Goal: Find specific page/section: Find specific page/section

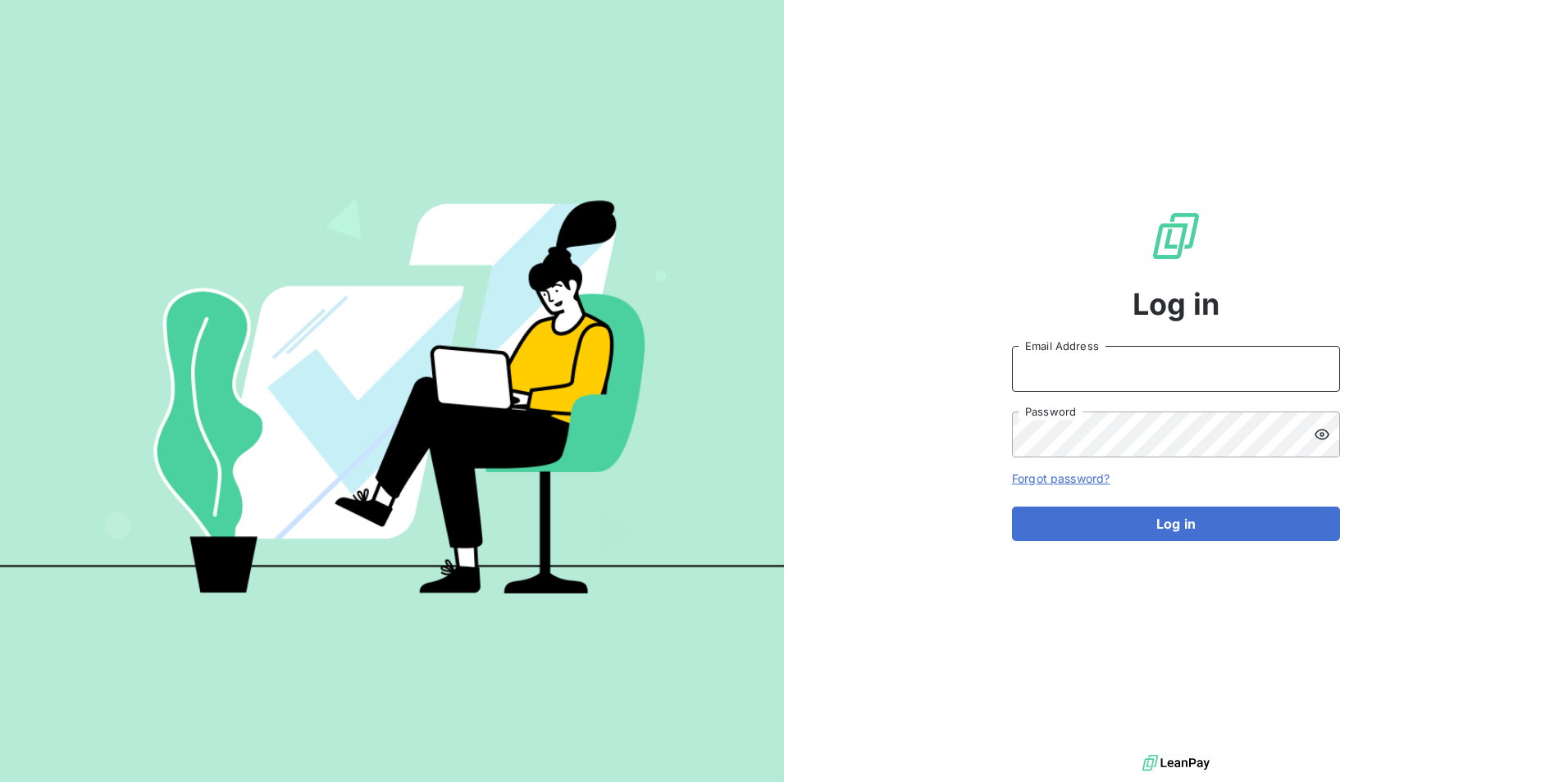
click at [1036, 376] on input "Email Address" at bounding box center [1175, 369] width 328 height 46
type input "commercial@beal-planet.com"
click at [1012, 507] on button "Log in" at bounding box center [1175, 524] width 328 height 35
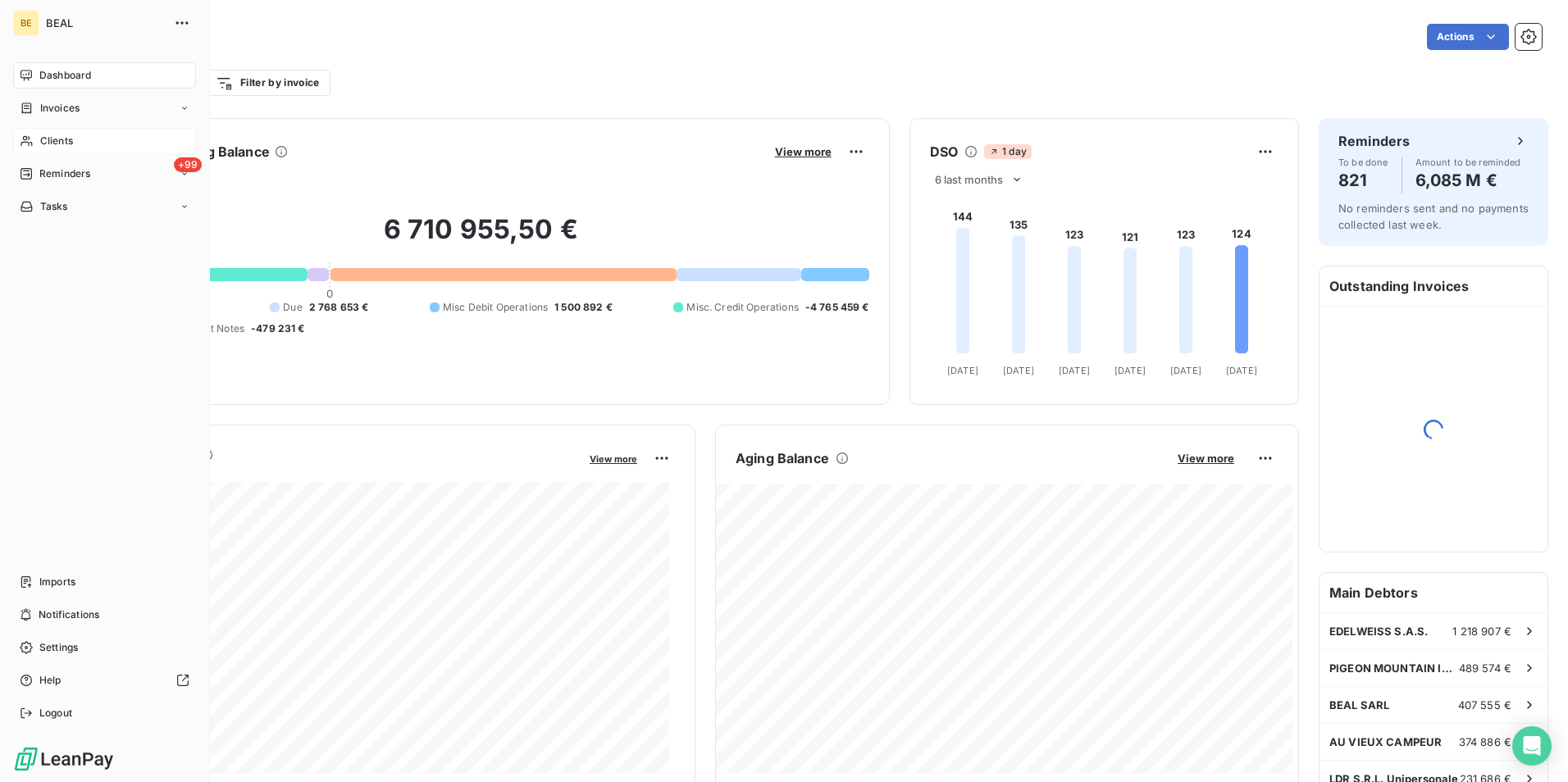
click at [73, 137] on div "Clients" at bounding box center [104, 140] width 183 height 27
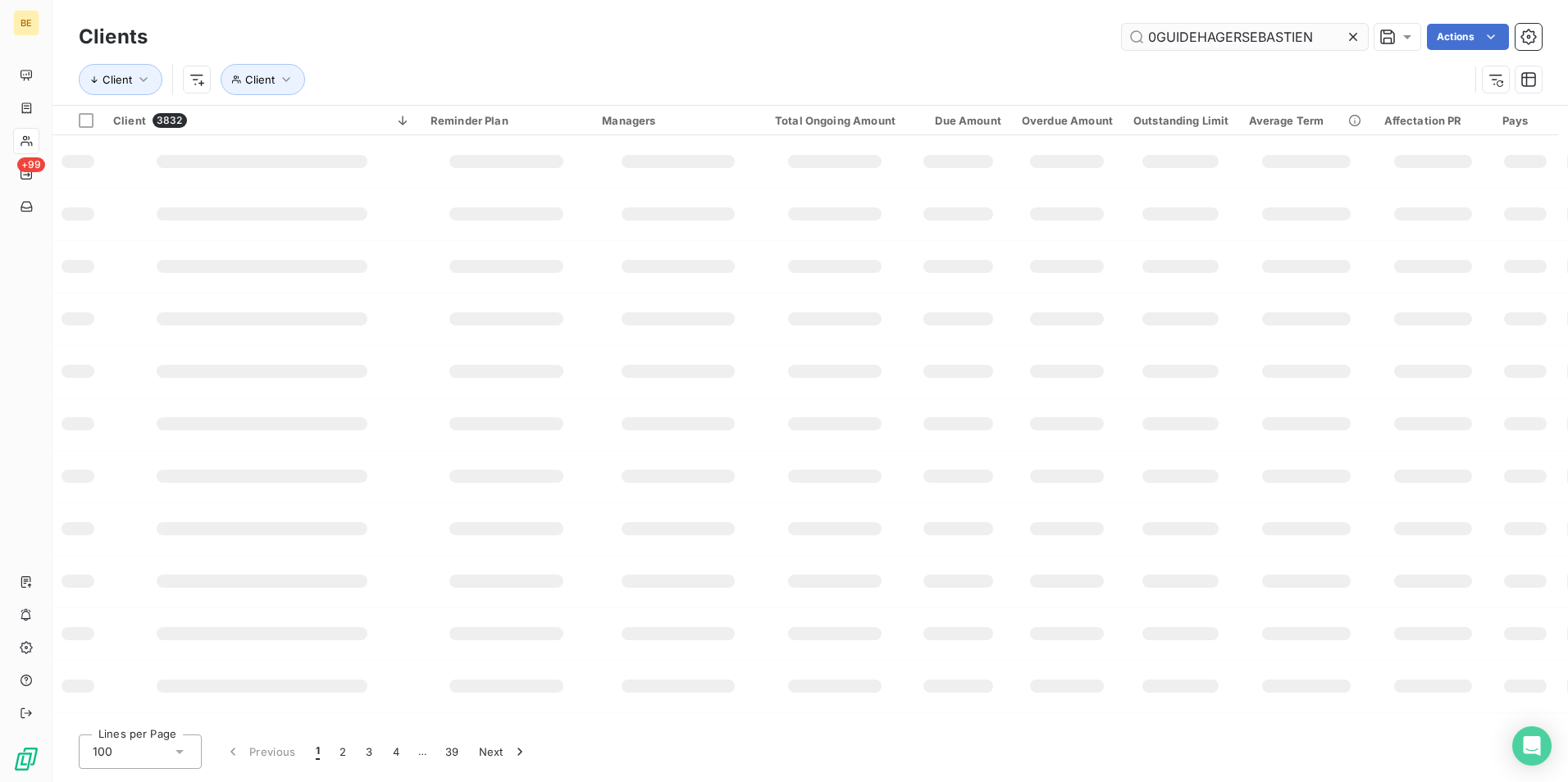
type input "0GUIDEHAGERSEBASTIEN"
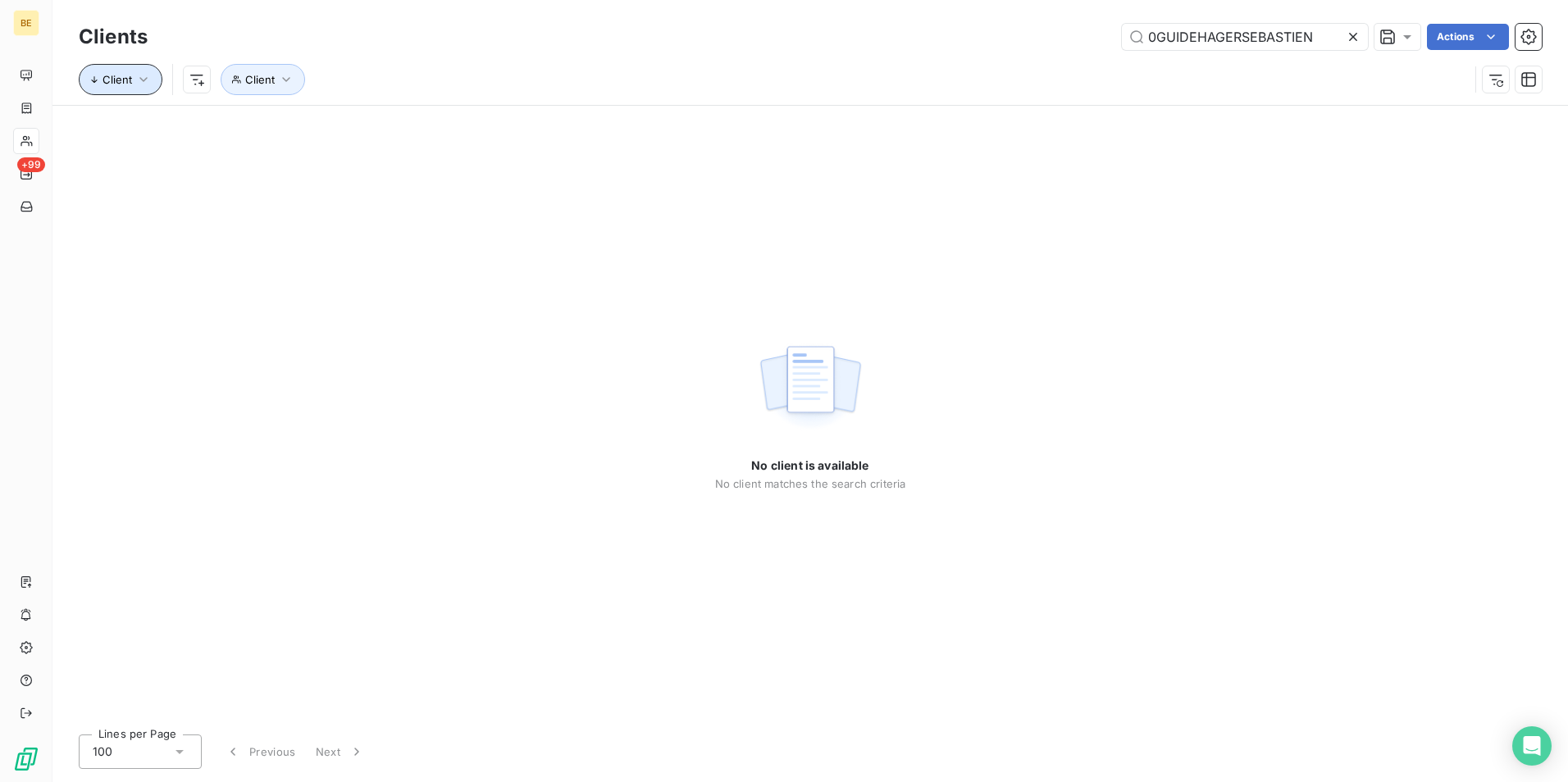
click at [114, 87] on button "Client" at bounding box center [120, 80] width 84 height 31
click at [157, 135] on div "Client" at bounding box center [198, 128] width 221 height 35
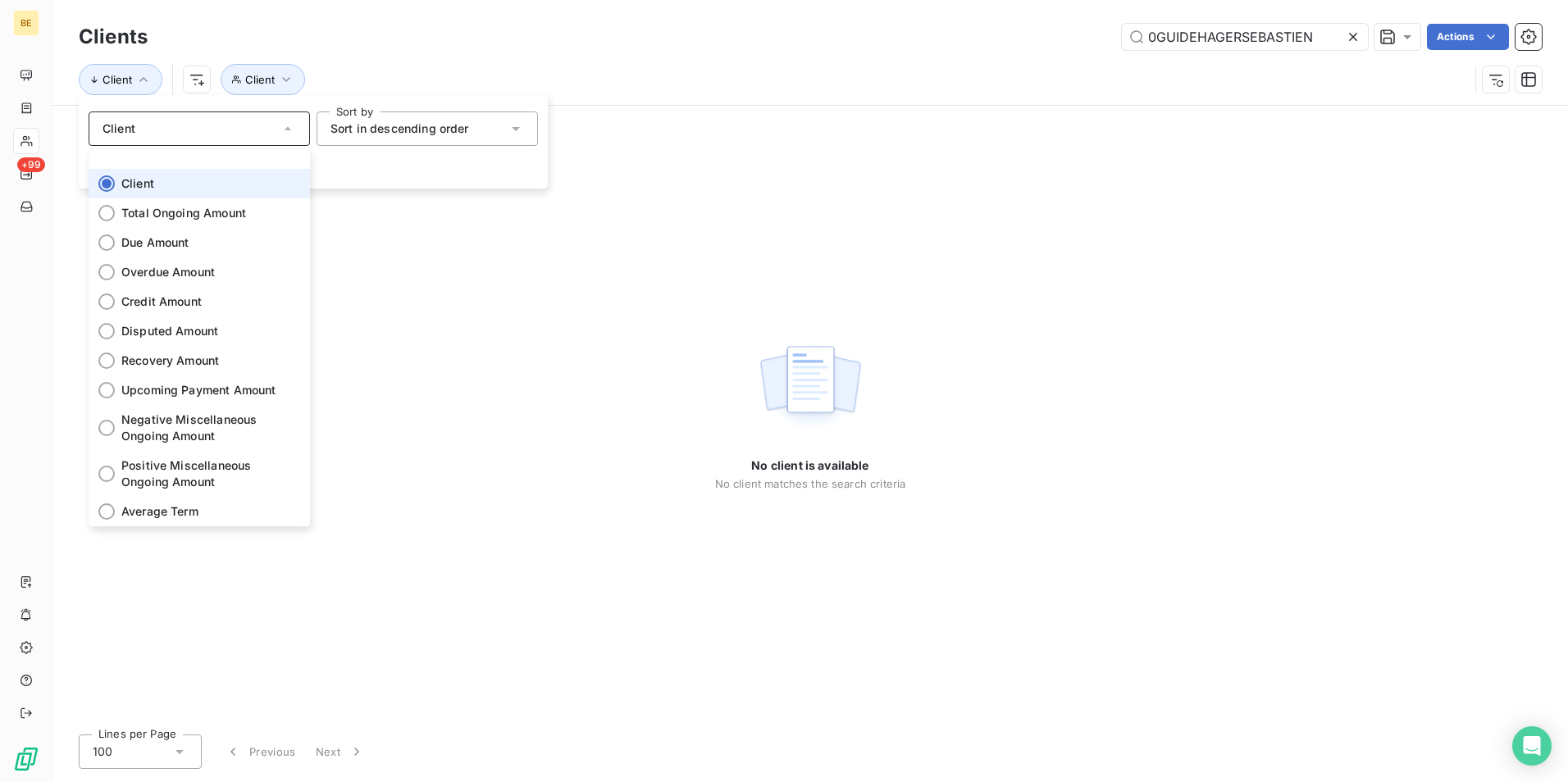
click at [155, 184] on li "Client" at bounding box center [198, 184] width 221 height 29
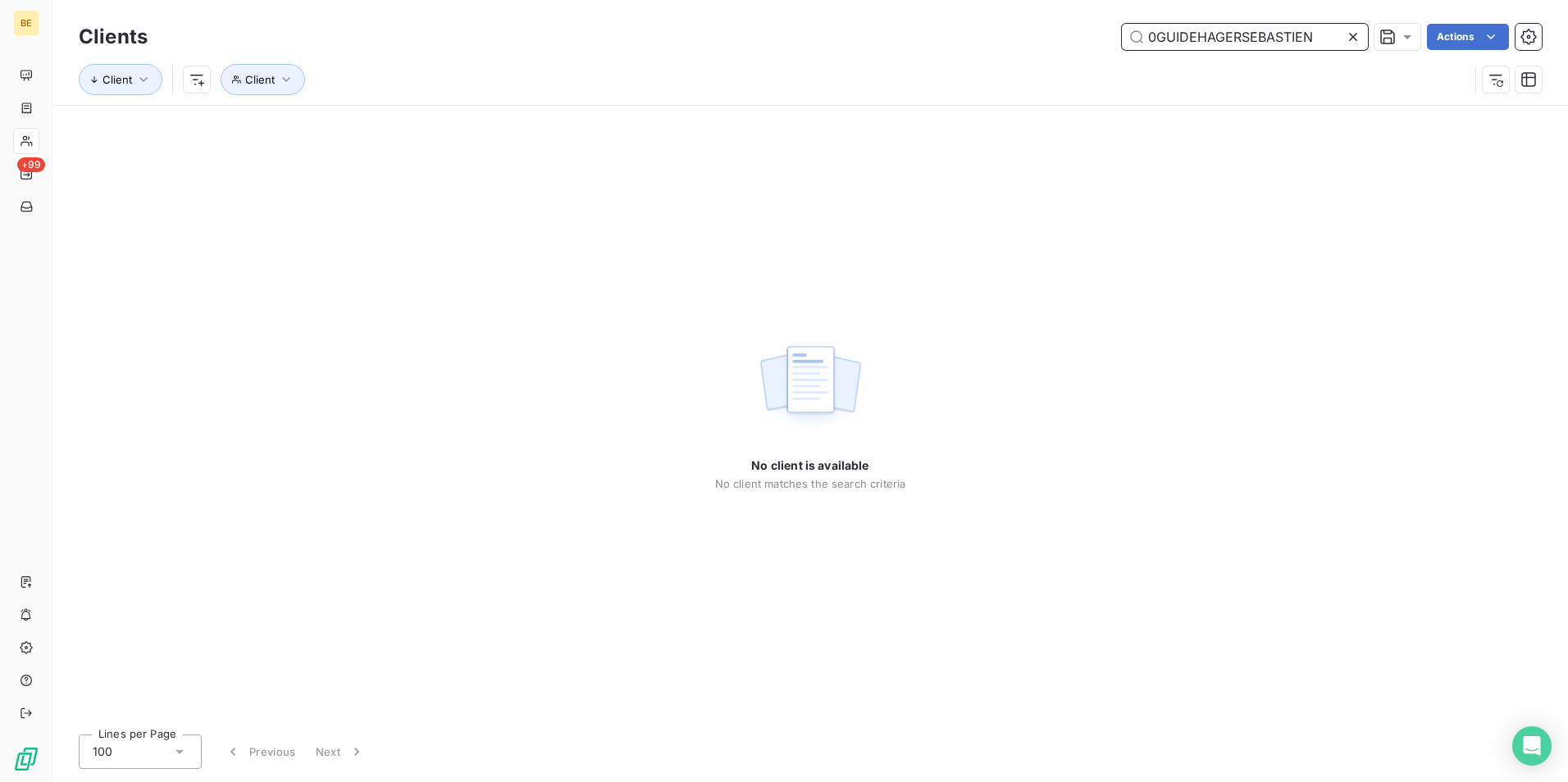
click at [1289, 36] on input "0GUIDEHAGERSEBASTIEN" at bounding box center [1245, 37] width 246 height 27
click at [1351, 36] on icon at bounding box center [1352, 37] width 8 height 8
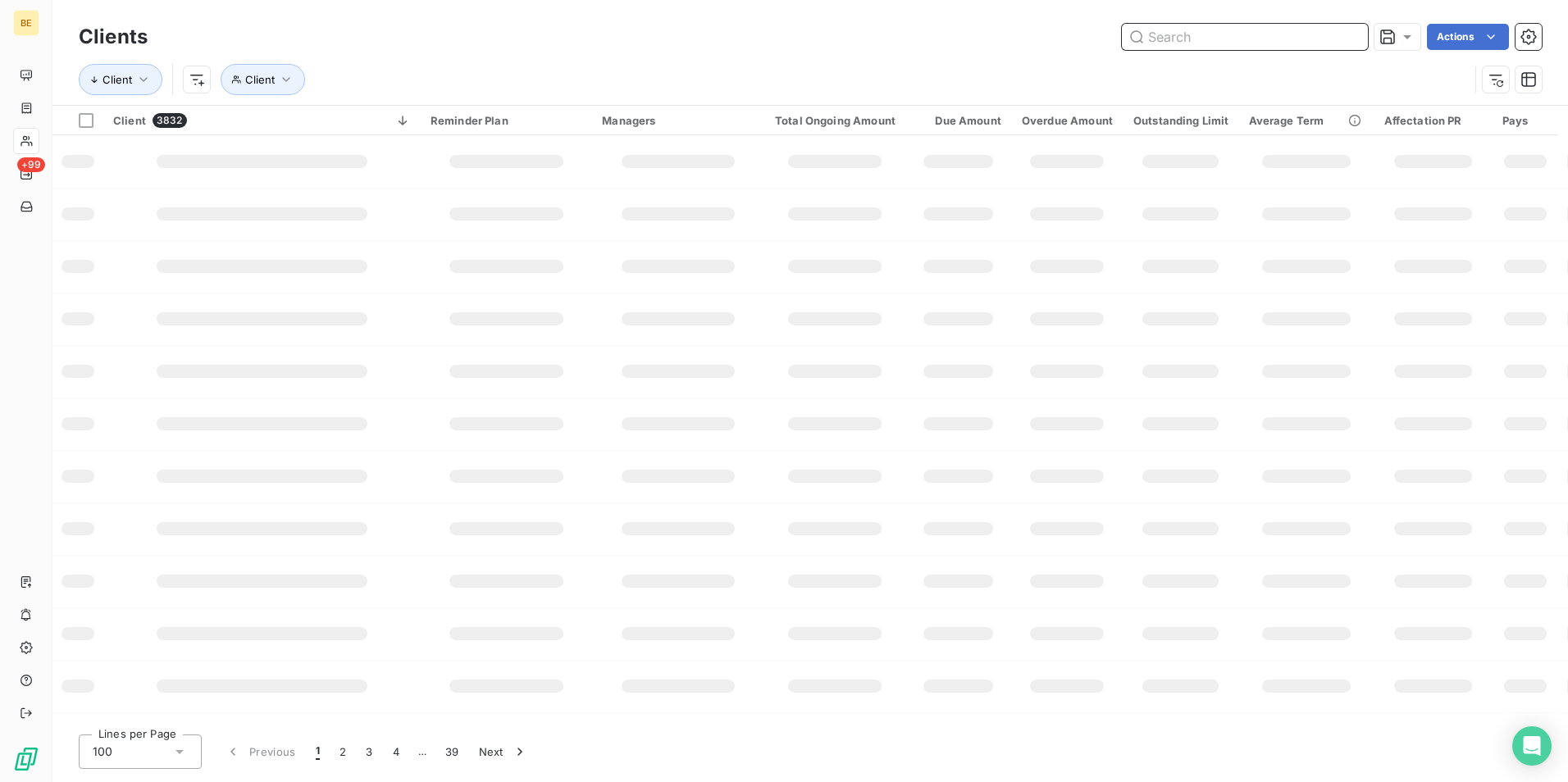
click at [1276, 36] on input "text" at bounding box center [1245, 37] width 246 height 27
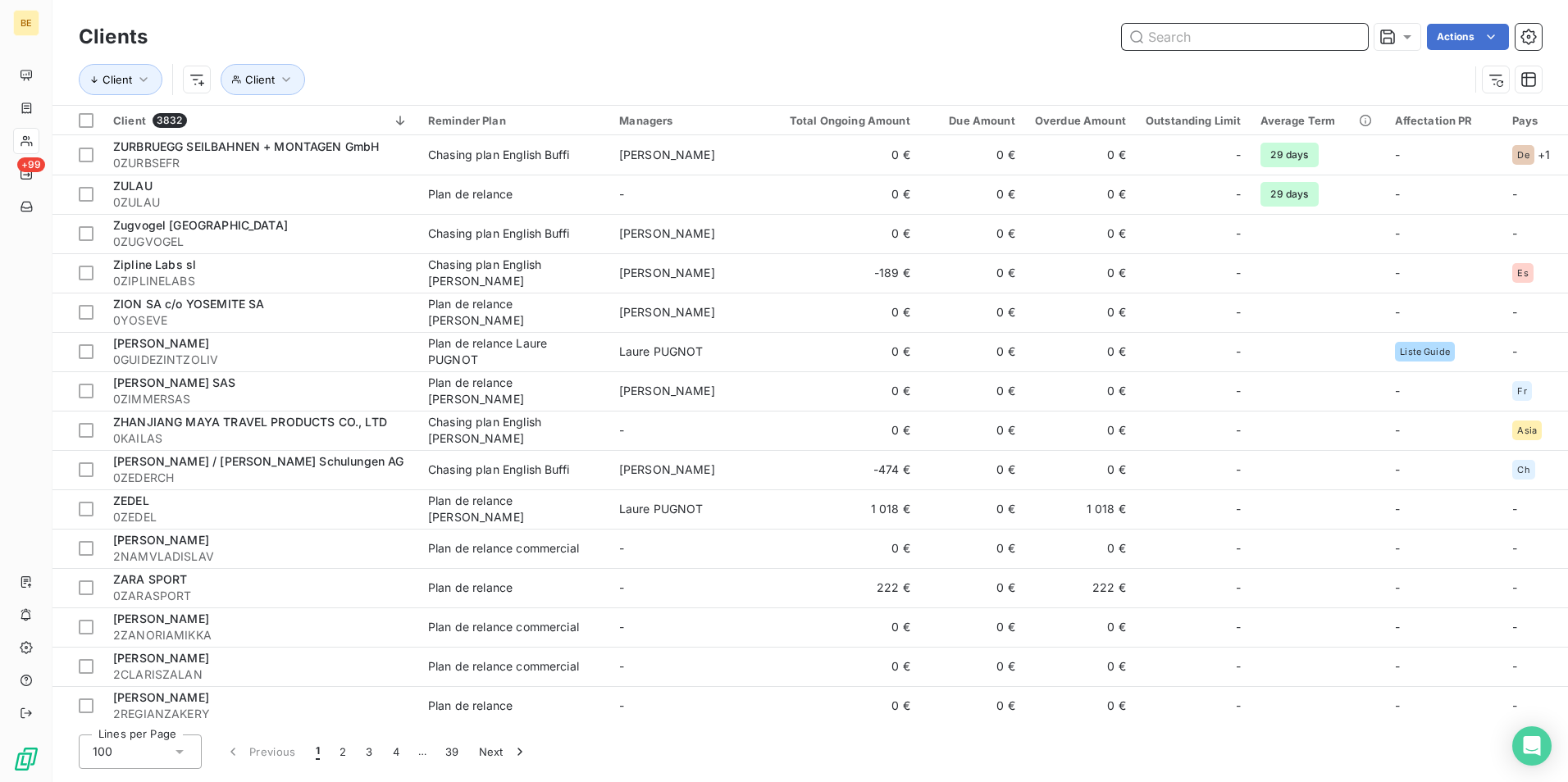
paste input "[PERSON_NAME]"
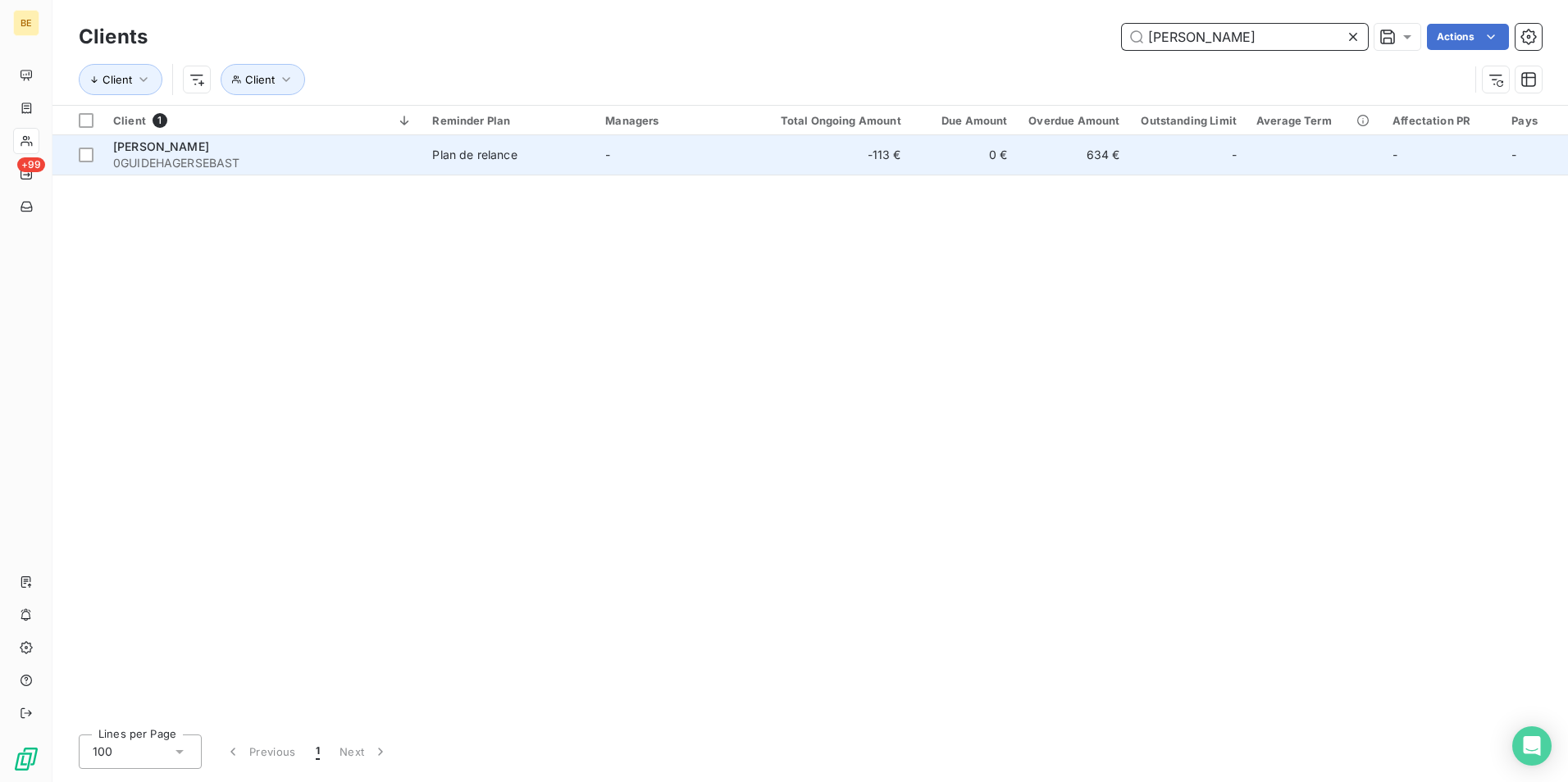
type input "[PERSON_NAME]"
click at [212, 164] on span "0GUIDEHAGERSEBAST" at bounding box center [263, 163] width 299 height 17
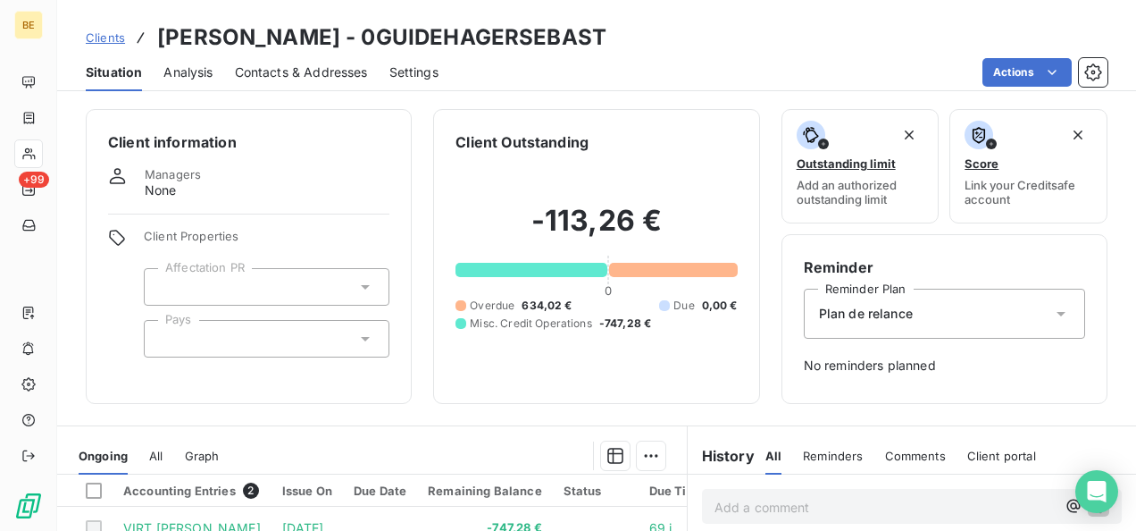
scroll to position [179, 0]
